Goal: Task Accomplishment & Management: Use online tool/utility

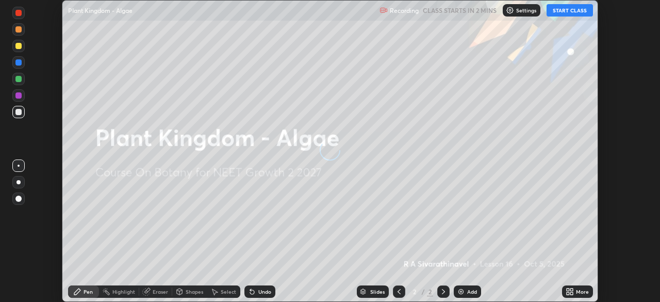
scroll to position [302, 659]
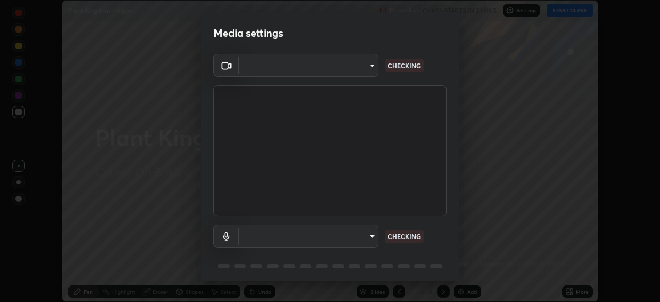
type input "9a713c2cdbe2be7ef93d2d34457ea53c7a2e6abfd87dec32e3c08735988cddce"
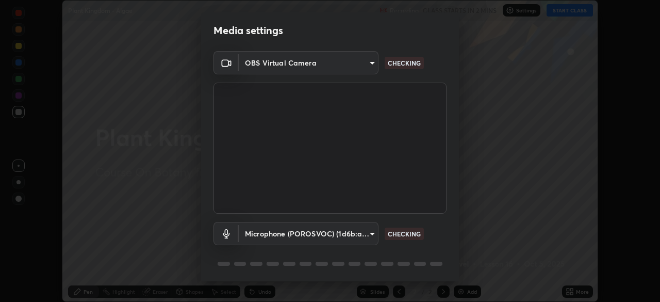
scroll to position [0, 0]
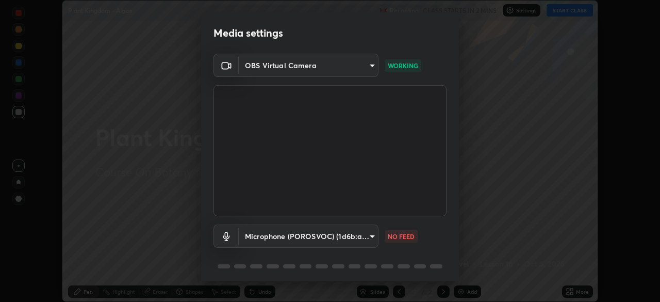
click at [369, 237] on body "Erase all Plant Kingdom - Algae Recording CLASS STARTS IN 2 MINS Settings START…" at bounding box center [330, 151] width 660 height 302
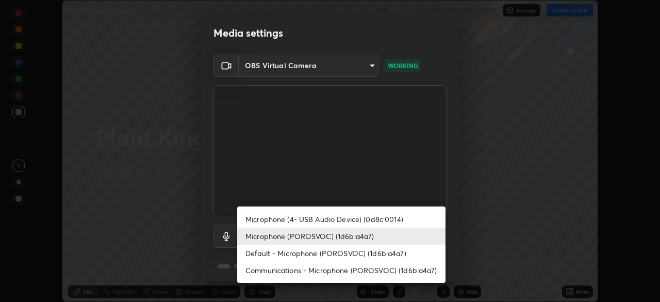
click at [352, 219] on li "Microphone (4- USB Audio Device) (0d8c:0014)" at bounding box center [341, 218] width 208 height 17
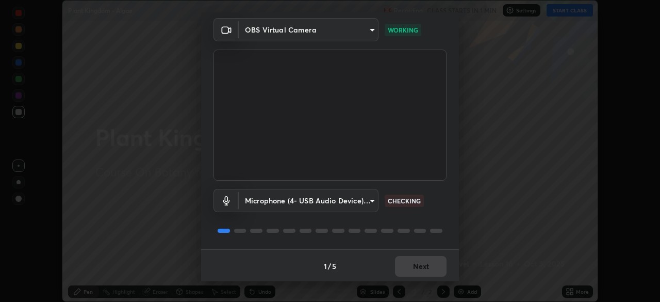
scroll to position [37, 0]
click at [369, 199] on body "Erase all Plant Kingdom - Algae Recording CLASS STARTS IN 1 MIN Settings START …" at bounding box center [330, 151] width 660 height 302
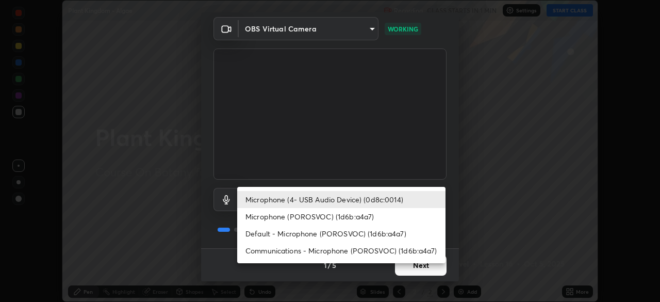
click at [342, 232] on li "Default - Microphone (POROSVOC) (1d6b:a4a7)" at bounding box center [341, 233] width 208 height 17
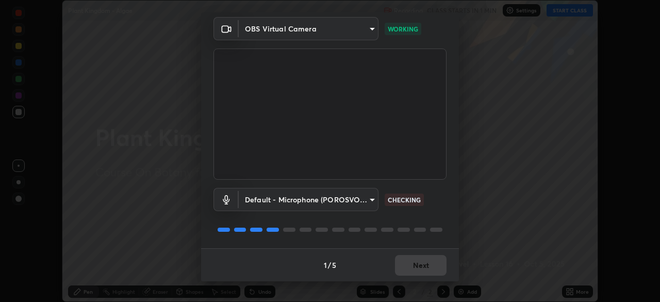
click at [364, 202] on body "Erase all Plant Kingdom - Algae Recording CLASS STARTS IN 1 MIN Settings START …" at bounding box center [330, 151] width 660 height 302
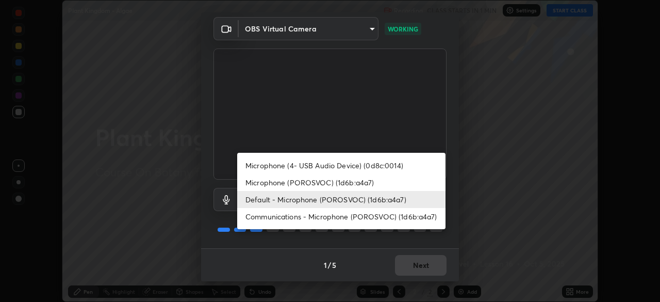
click at [340, 168] on li "Microphone (4- USB Audio Device) (0d8c:0014)" at bounding box center [341, 165] width 208 height 17
type input "b0ff200460dc0ce8a4087d9ce031f2a53c9558980bf399e62723f2ebd6f157d0"
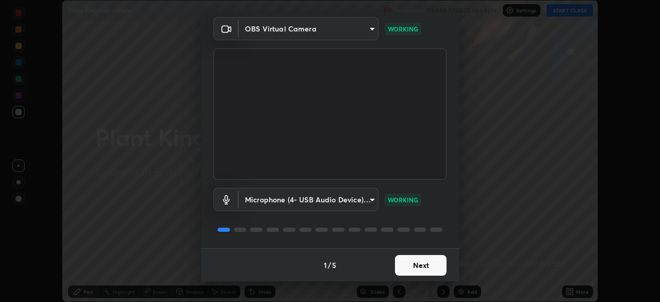
click at [411, 262] on button "Next" at bounding box center [421, 265] width 52 height 21
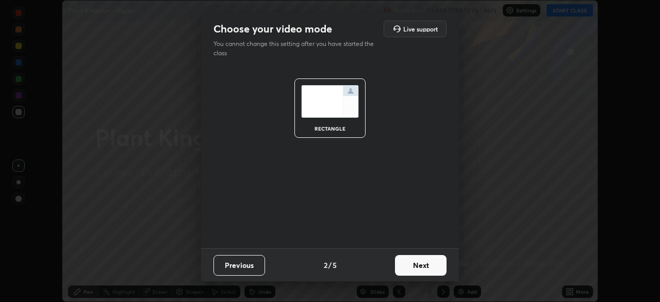
scroll to position [0, 0]
click at [411, 264] on button "Next" at bounding box center [421, 265] width 52 height 21
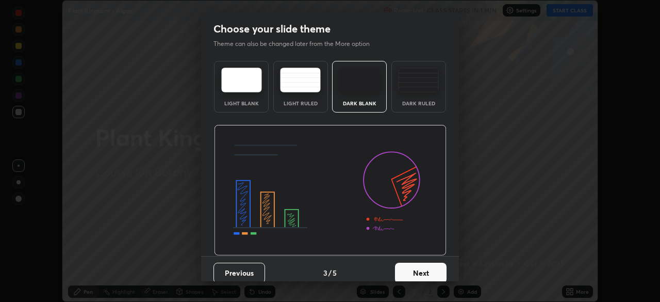
click at [410, 264] on button "Next" at bounding box center [421, 272] width 52 height 21
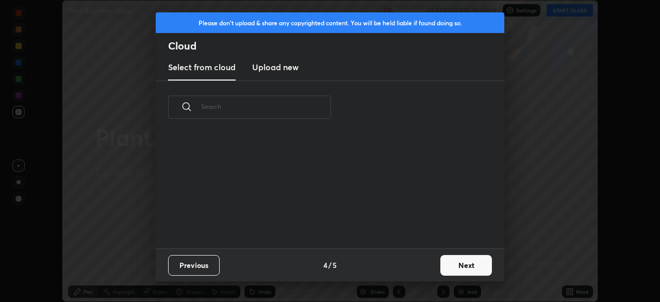
click at [410, 263] on div "Previous 4 / 5 Next" at bounding box center [330, 264] width 348 height 33
click at [444, 260] on button "Next" at bounding box center [466, 265] width 52 height 21
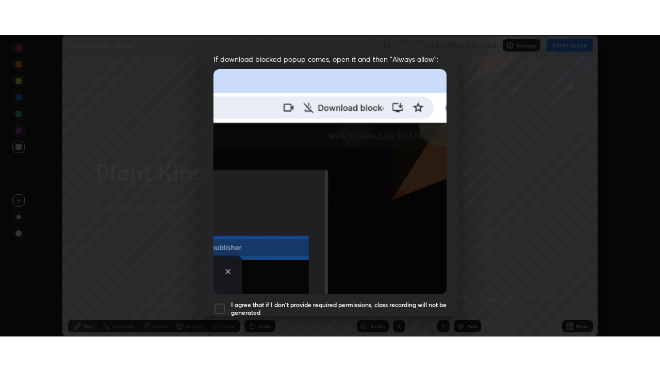
scroll to position [247, 0]
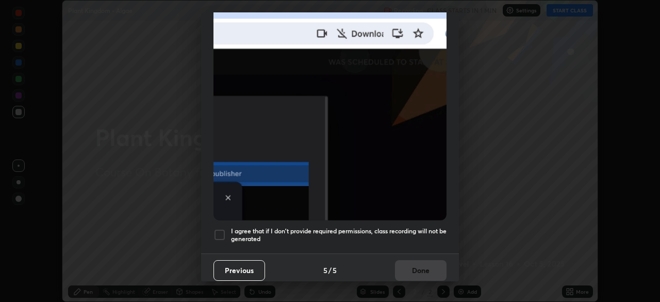
click at [393, 232] on h5 "I agree that if I don't provide required permissions, class recording will not …" at bounding box center [338, 235] width 215 height 16
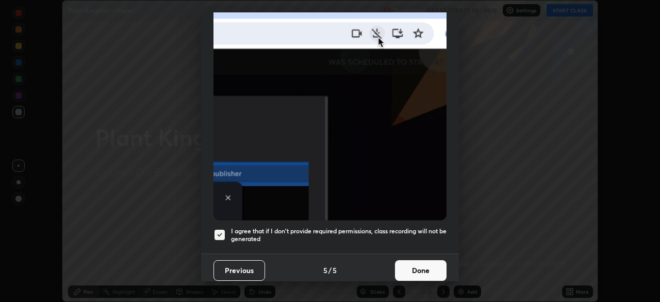
click at [407, 266] on button "Done" at bounding box center [421, 270] width 52 height 21
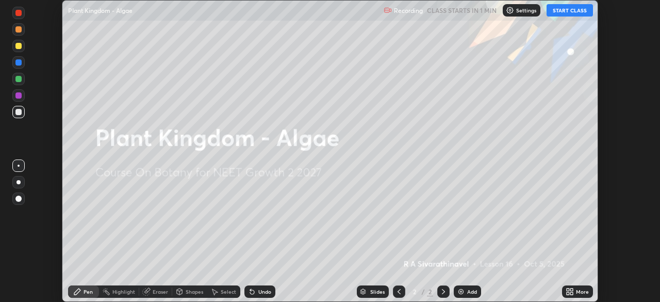
click at [560, 13] on button "START CLASS" at bounding box center [569, 10] width 46 height 12
click at [571, 289] on icon at bounding box center [571, 289] width 3 height 3
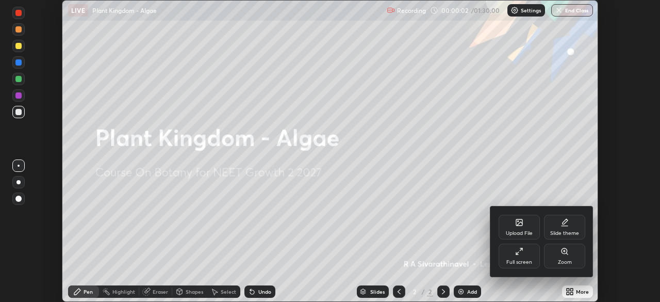
click at [522, 255] on div "Full screen" at bounding box center [518, 255] width 41 height 25
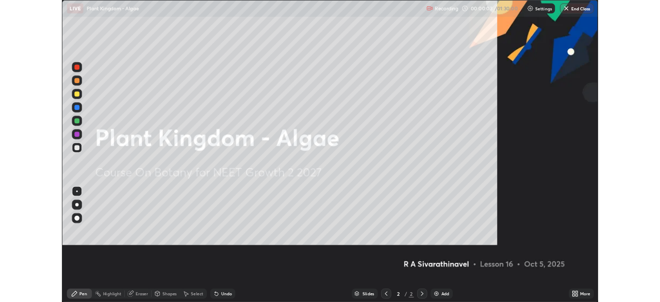
scroll to position [371, 660]
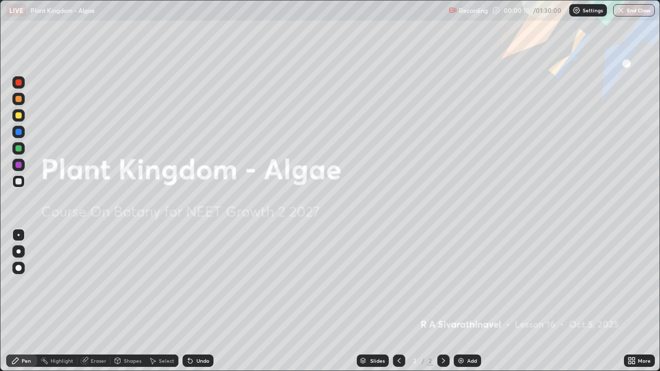
click at [633, 301] on icon at bounding box center [633, 362] width 3 height 3
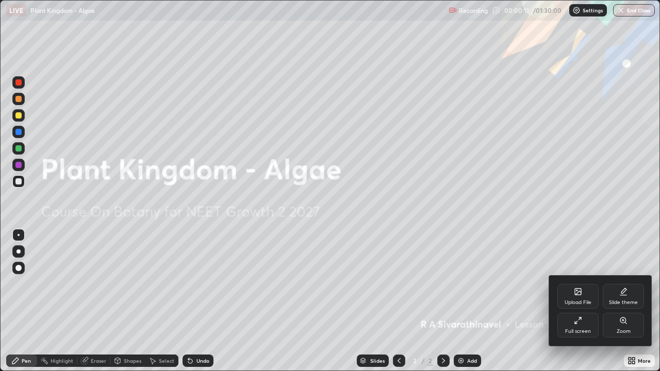
click at [573, 301] on div "Full screen" at bounding box center [577, 325] width 41 height 25
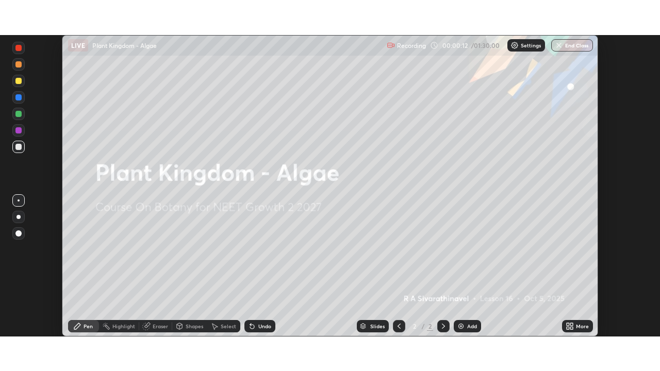
scroll to position [51247, 50889]
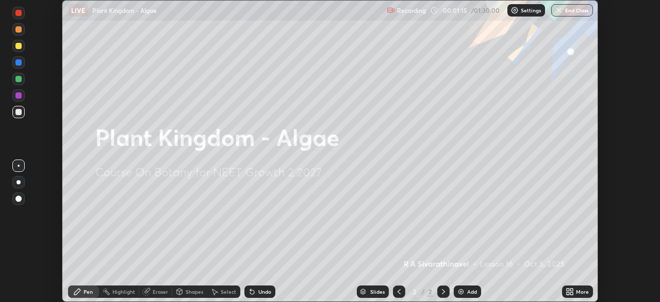
click at [567, 293] on icon at bounding box center [568, 293] width 3 height 3
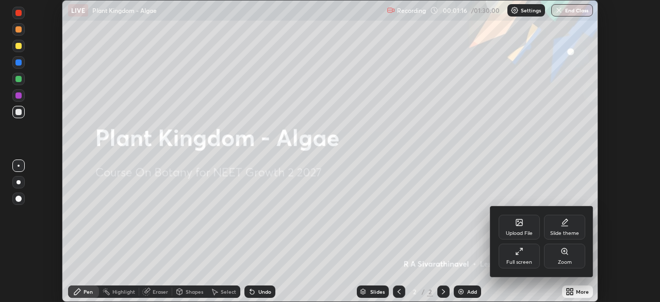
click at [523, 257] on div "Full screen" at bounding box center [518, 255] width 41 height 25
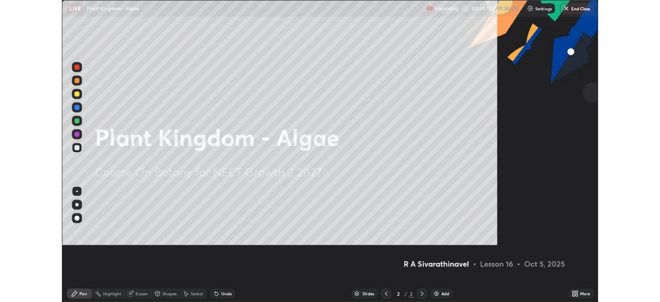
scroll to position [371, 660]
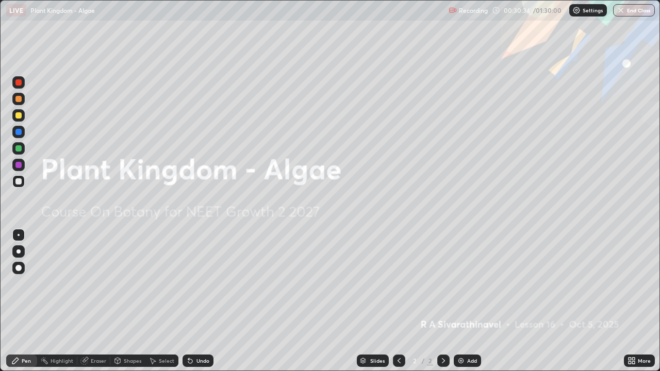
click at [463, 301] on div "Add" at bounding box center [467, 361] width 27 height 12
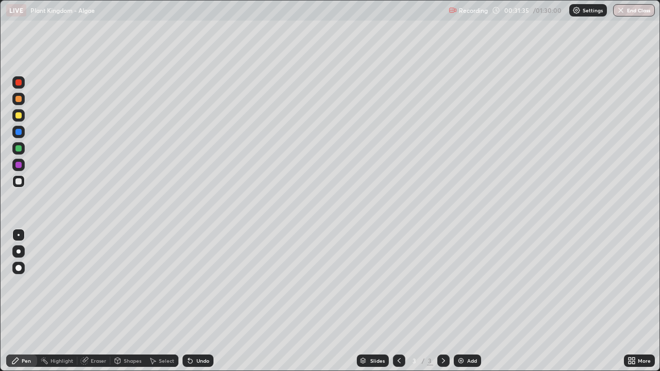
click at [24, 248] on div at bounding box center [18, 251] width 12 height 12
click at [18, 147] on div at bounding box center [18, 148] width 6 height 6
click at [20, 99] on div at bounding box center [18, 99] width 6 height 6
click at [19, 114] on div at bounding box center [18, 115] width 6 height 6
click at [20, 131] on div at bounding box center [18, 132] width 6 height 6
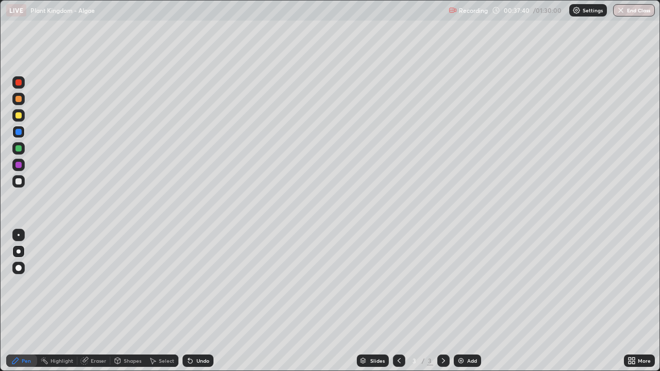
click at [20, 113] on div at bounding box center [18, 115] width 6 height 6
click at [22, 184] on div at bounding box center [18, 181] width 12 height 12
click at [19, 148] on div at bounding box center [18, 148] width 6 height 6
click at [22, 103] on div at bounding box center [18, 99] width 12 height 12
click at [14, 186] on div at bounding box center [18, 181] width 12 height 12
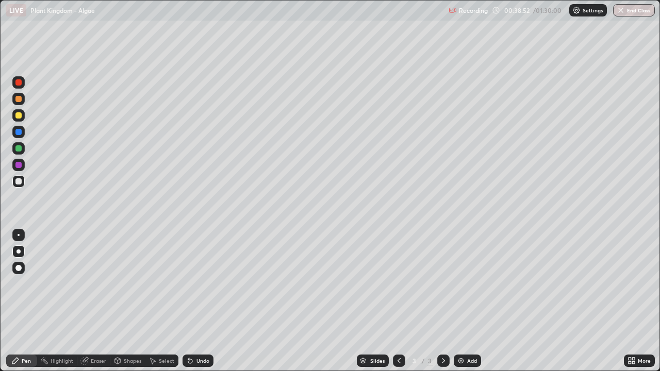
click at [18, 130] on div at bounding box center [18, 132] width 6 height 6
click at [23, 179] on div at bounding box center [18, 181] width 12 height 12
click at [23, 146] on div at bounding box center [18, 148] width 12 height 12
click at [23, 180] on div at bounding box center [18, 181] width 12 height 12
click at [641, 301] on div "More" at bounding box center [644, 360] width 13 height 5
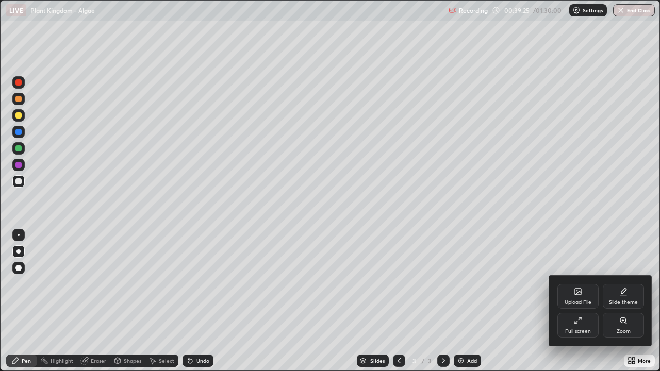
click at [583, 301] on div "Full screen" at bounding box center [577, 325] width 41 height 25
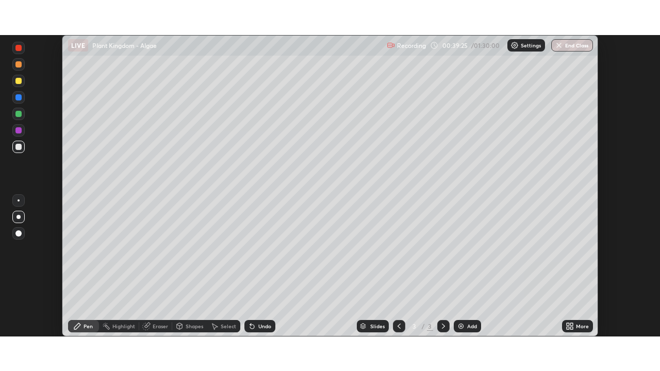
scroll to position [51247, 50889]
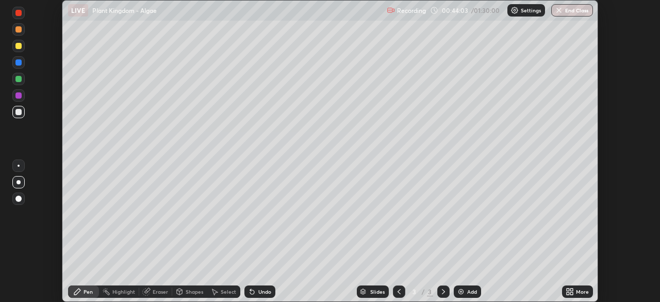
click at [20, 91] on div at bounding box center [18, 95] width 12 height 12
click at [19, 77] on div at bounding box center [18, 79] width 6 height 6
click at [23, 118] on div at bounding box center [18, 112] width 12 height 16
click at [577, 295] on div "More" at bounding box center [577, 291] width 31 height 12
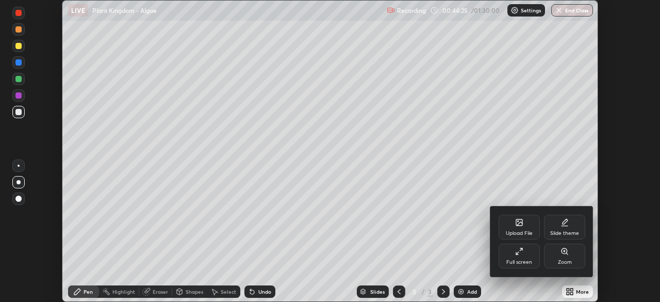
click at [525, 255] on div "Full screen" at bounding box center [518, 255] width 41 height 25
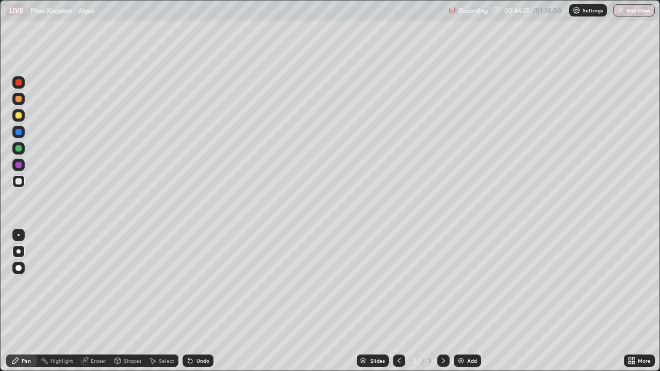
scroll to position [371, 660]
click at [20, 114] on div at bounding box center [18, 115] width 6 height 6
click at [22, 147] on div at bounding box center [18, 148] width 12 height 12
click at [19, 114] on div at bounding box center [18, 115] width 6 height 6
click at [23, 165] on div at bounding box center [18, 165] width 12 height 12
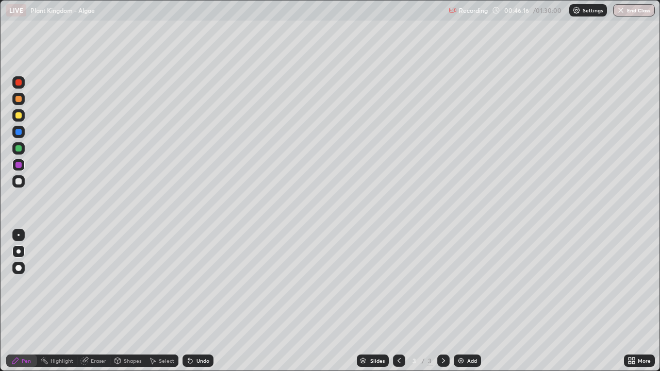
click at [205, 301] on div "Undo" at bounding box center [202, 360] width 13 height 5
click at [204, 301] on div "Undo" at bounding box center [202, 360] width 13 height 5
click at [203, 301] on div "Undo" at bounding box center [202, 360] width 13 height 5
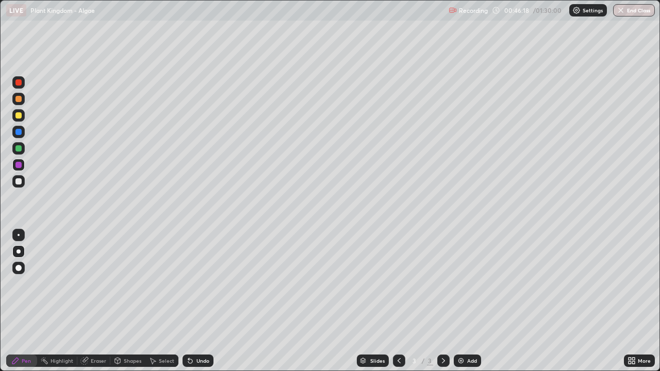
click at [203, 301] on div "Undo" at bounding box center [197, 361] width 31 height 12
click at [201, 301] on div "Undo" at bounding box center [202, 360] width 13 height 5
click at [203, 301] on div "Undo" at bounding box center [197, 361] width 31 height 12
click at [202, 301] on div "Undo" at bounding box center [202, 360] width 13 height 5
click at [205, 301] on div "Undo" at bounding box center [197, 361] width 31 height 12
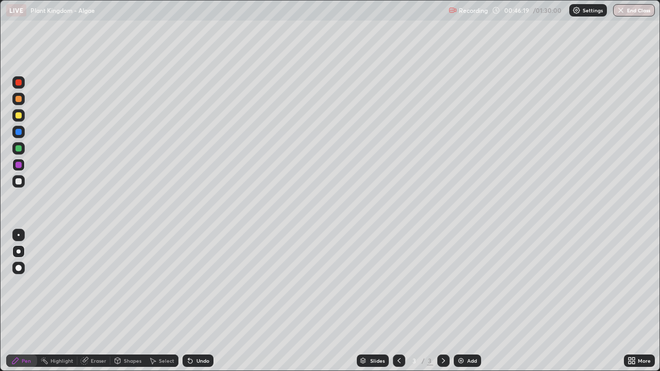
click at [203, 301] on div "Undo" at bounding box center [197, 361] width 31 height 12
click at [204, 301] on div "Undo" at bounding box center [197, 361] width 31 height 12
click at [464, 301] on div "Add" at bounding box center [467, 361] width 27 height 12
click at [18, 268] on div at bounding box center [18, 268] width 6 height 6
click at [19, 101] on div at bounding box center [18, 99] width 6 height 6
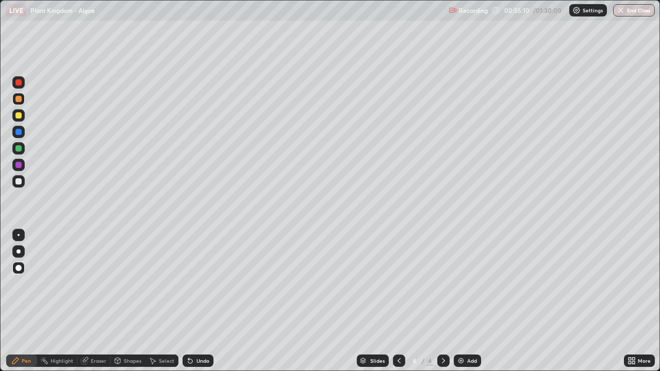
click at [20, 116] on div at bounding box center [18, 115] width 6 height 6
click at [199, 301] on div "Undo" at bounding box center [202, 360] width 13 height 5
click at [200, 301] on div "Undo" at bounding box center [202, 360] width 13 height 5
click at [19, 180] on div at bounding box center [18, 181] width 6 height 6
click at [19, 251] on div at bounding box center [18, 251] width 4 height 4
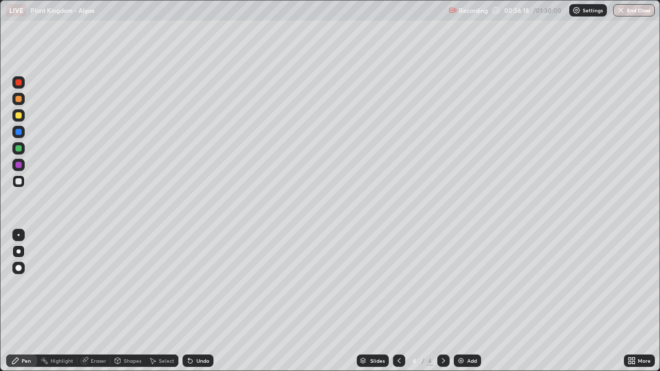
click at [19, 114] on div at bounding box center [18, 115] width 6 height 6
click at [17, 99] on div at bounding box center [18, 99] width 6 height 6
click at [18, 83] on div at bounding box center [18, 82] width 6 height 6
click at [19, 181] on div at bounding box center [18, 181] width 6 height 6
click at [20, 151] on div at bounding box center [18, 148] width 6 height 6
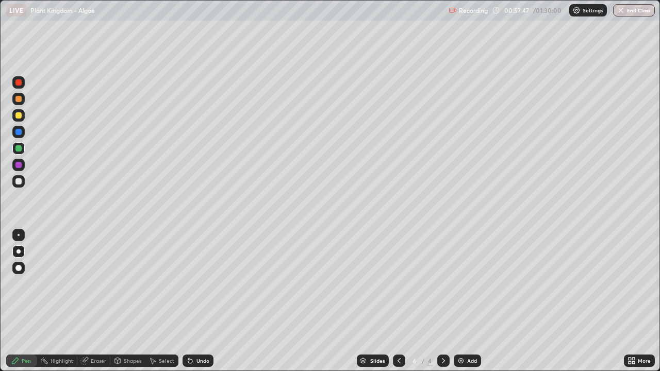
click at [19, 148] on div at bounding box center [18, 148] width 6 height 6
click at [199, 301] on div "Undo" at bounding box center [202, 360] width 13 height 5
click at [23, 95] on div at bounding box center [18, 99] width 12 height 12
click at [21, 82] on div at bounding box center [18, 82] width 6 height 6
click at [24, 129] on div at bounding box center [18, 132] width 12 height 12
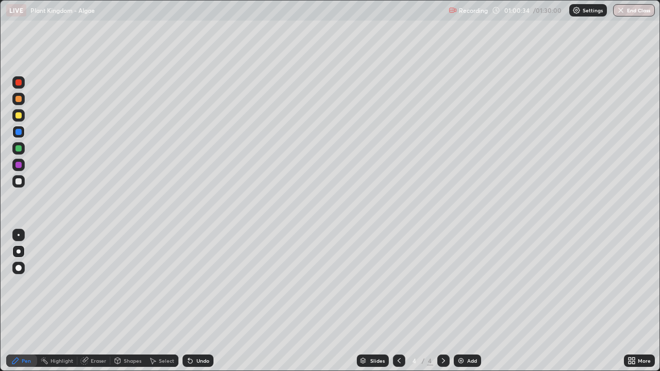
click at [18, 114] on div at bounding box center [18, 115] width 6 height 6
click at [22, 165] on div at bounding box center [18, 165] width 12 height 12
click at [20, 130] on div at bounding box center [18, 132] width 6 height 6
click at [18, 186] on div at bounding box center [18, 181] width 12 height 12
click at [23, 147] on div at bounding box center [18, 148] width 12 height 12
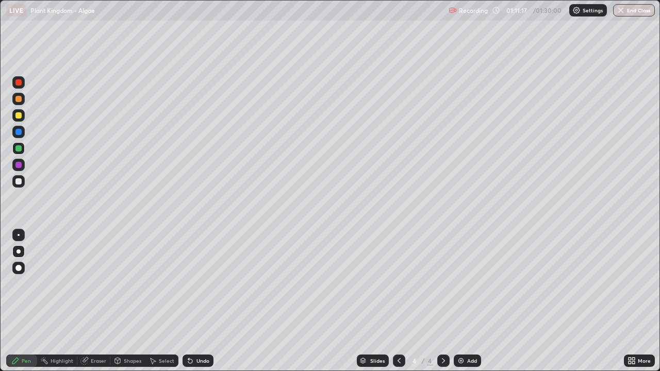
click at [20, 100] on div at bounding box center [18, 99] width 6 height 6
click at [467, 301] on div "Add" at bounding box center [472, 360] width 10 height 5
click at [20, 149] on div at bounding box center [18, 148] width 6 height 6
click at [20, 178] on div at bounding box center [18, 181] width 6 height 6
click at [206, 301] on div "Undo" at bounding box center [202, 360] width 13 height 5
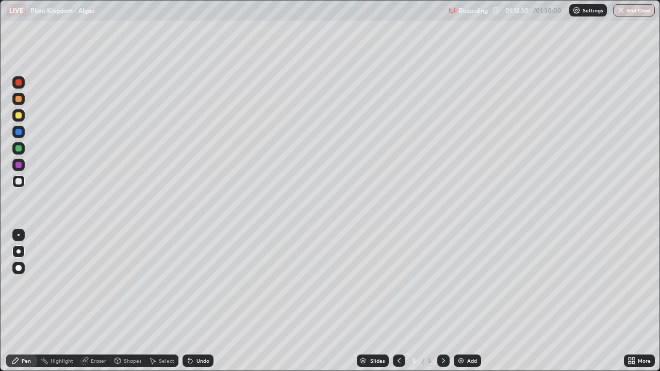
click at [201, 301] on div "Undo" at bounding box center [202, 360] width 13 height 5
click at [94, 301] on div "Eraser" at bounding box center [98, 360] width 15 height 5
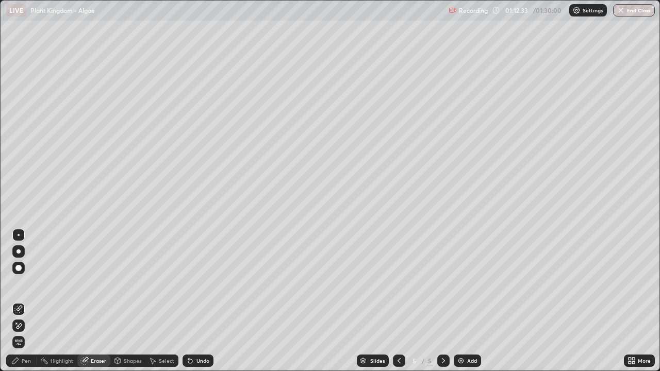
click at [22, 301] on div "Pen" at bounding box center [21, 361] width 31 height 12
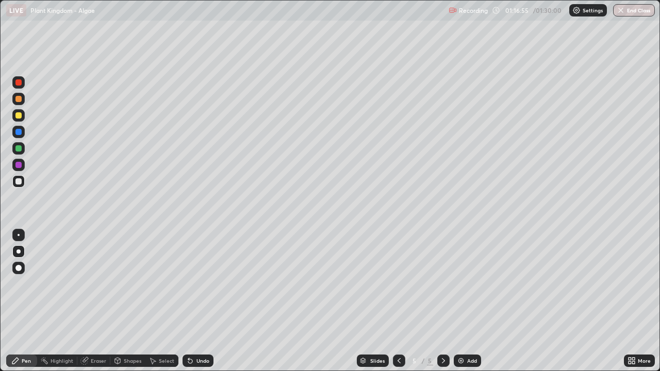
click at [16, 149] on div at bounding box center [18, 148] width 6 height 6
click at [22, 115] on div at bounding box center [18, 115] width 12 height 12
click at [20, 131] on div at bounding box center [18, 132] width 6 height 6
click at [204, 301] on div "Undo" at bounding box center [202, 360] width 13 height 5
click at [205, 301] on div "Undo" at bounding box center [202, 360] width 13 height 5
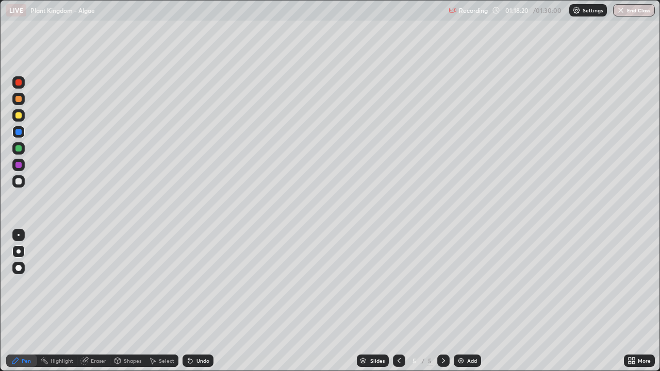
click at [23, 149] on div at bounding box center [18, 148] width 12 height 12
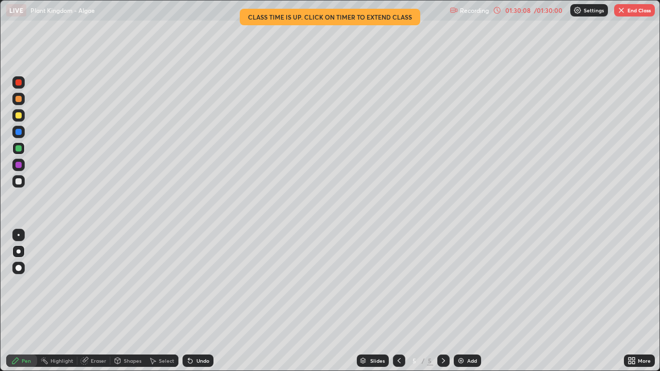
click at [638, 9] on button "End Class" at bounding box center [634, 10] width 41 height 12
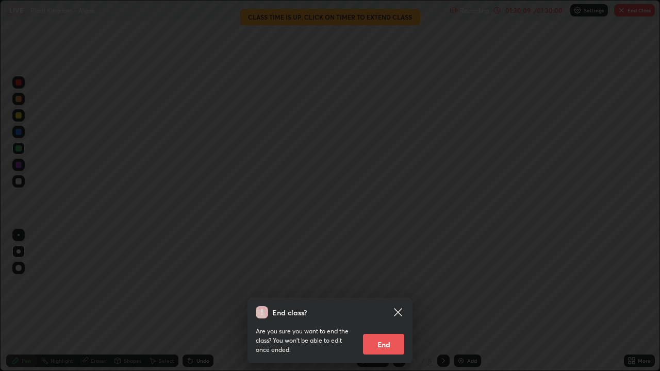
click at [388, 301] on button "End" at bounding box center [383, 344] width 41 height 21
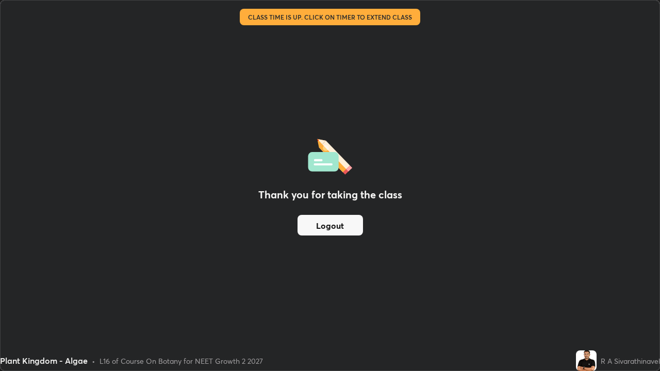
click at [350, 227] on button "Logout" at bounding box center [329, 225] width 65 height 21
